Goal: Check status: Check status

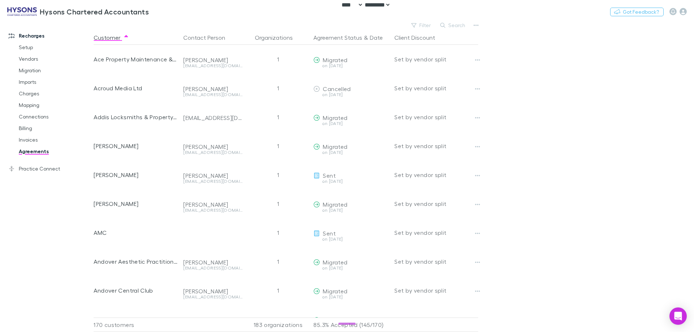
select select "****"
click at [594, 171] on main "Filter Search Customer Contact Person Organizations Agreement Status & Date Cli…" at bounding box center [394, 176] width 601 height 312
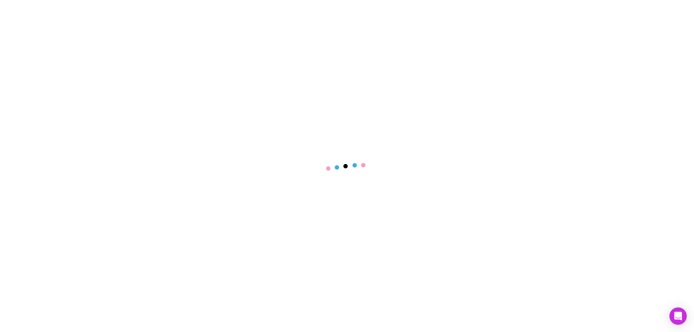
select select "****"
